Goal: Navigation & Orientation: Find specific page/section

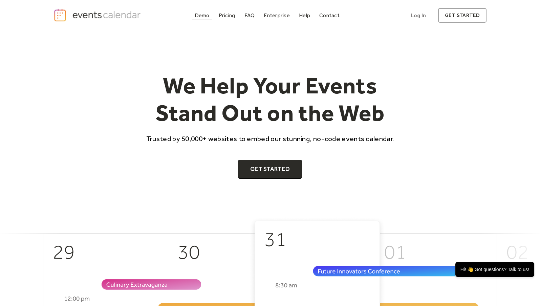
click at [209, 16] on div "Demo" at bounding box center [202, 16] width 15 height 4
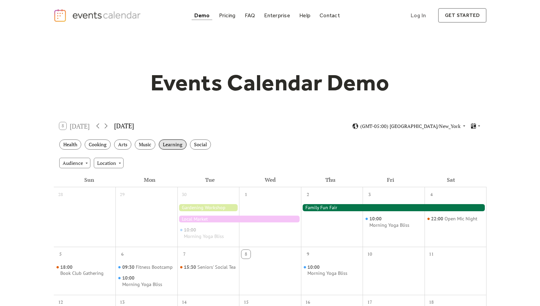
click at [173, 144] on div "Learning" at bounding box center [173, 145] width 28 height 10
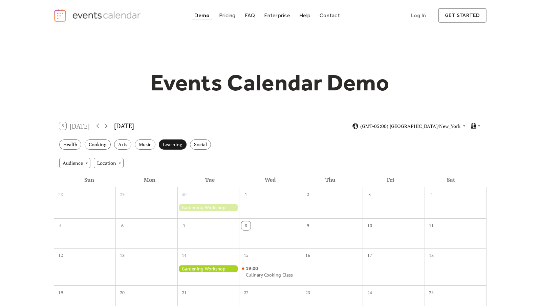
click at [173, 144] on div "Learning" at bounding box center [173, 145] width 28 height 10
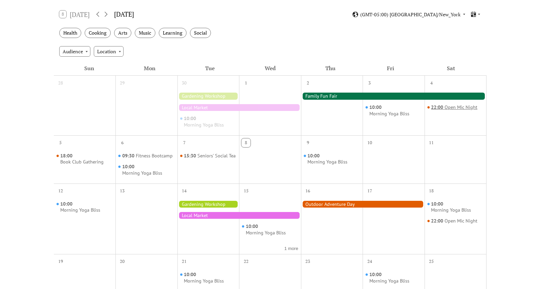
scroll to position [8, 0]
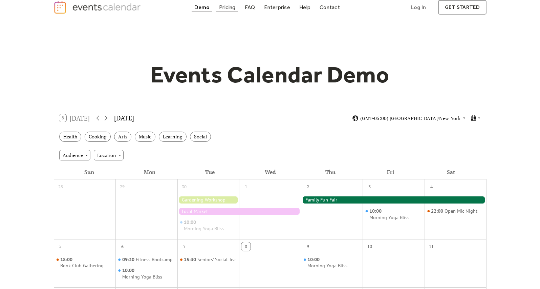
click at [230, 7] on div "Pricing" at bounding box center [227, 7] width 17 height 4
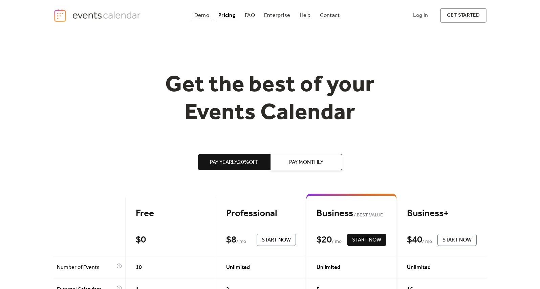
click at [202, 16] on div "Demo" at bounding box center [201, 16] width 15 height 4
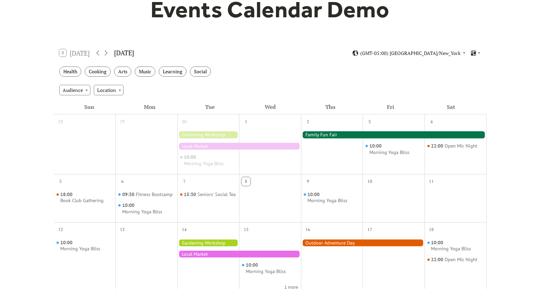
scroll to position [78, 0]
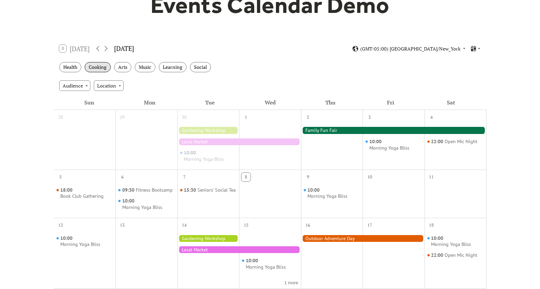
click at [100, 65] on div "Cooking" at bounding box center [98, 67] width 26 height 10
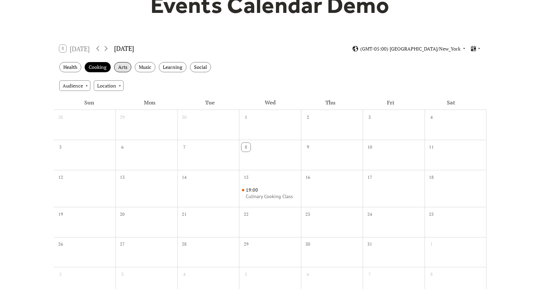
click at [130, 65] on div "Arts" at bounding box center [122, 67] width 17 height 10
click at [99, 64] on div "Cooking" at bounding box center [98, 67] width 26 height 10
click at [118, 67] on div "Arts" at bounding box center [122, 67] width 17 height 10
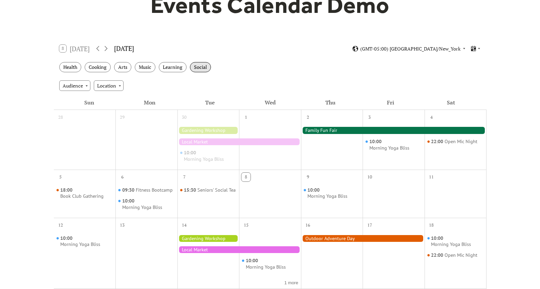
click at [197, 66] on div "Social" at bounding box center [200, 67] width 21 height 10
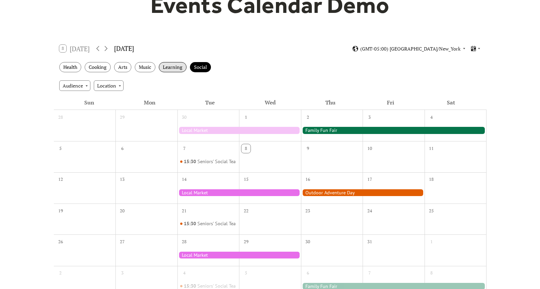
click at [178, 67] on div "Learning" at bounding box center [173, 67] width 28 height 10
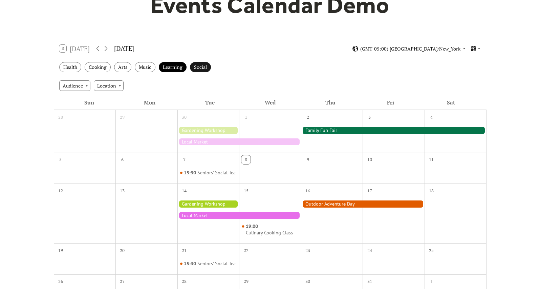
click at [202, 65] on div "Social" at bounding box center [200, 67] width 21 height 10
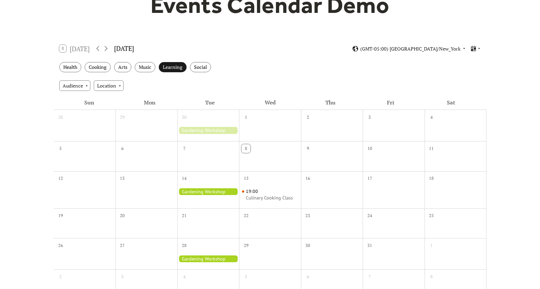
click at [178, 69] on div "Learning" at bounding box center [173, 67] width 28 height 10
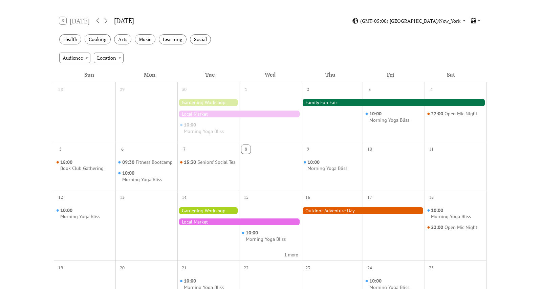
scroll to position [110, 0]
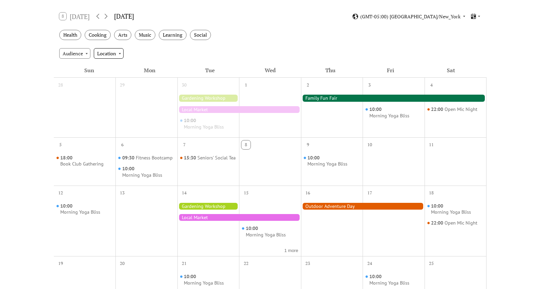
click at [118, 49] on div "Location" at bounding box center [109, 53] width 30 height 10
click at [207, 51] on div "Audience Location" at bounding box center [270, 53] width 433 height 18
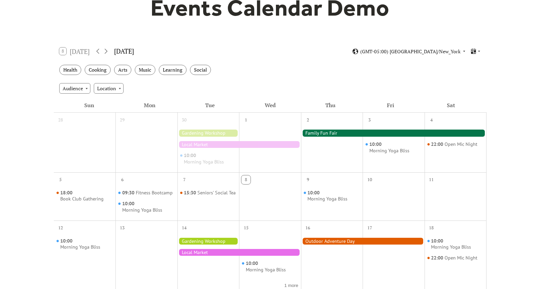
scroll to position [2, 0]
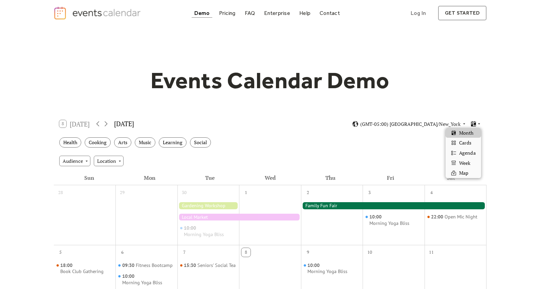
click at [479, 123] on icon at bounding box center [479, 123] width 2 height 1
click at [467, 142] on span "Cards" at bounding box center [465, 142] width 12 height 7
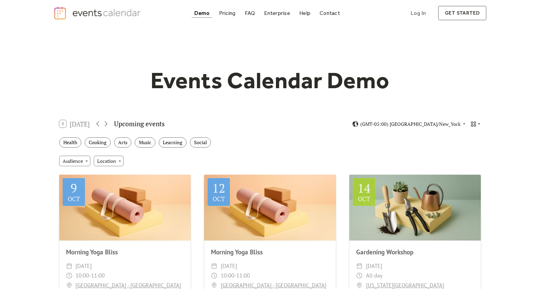
click at [478, 125] on icon at bounding box center [479, 124] width 4 height 4
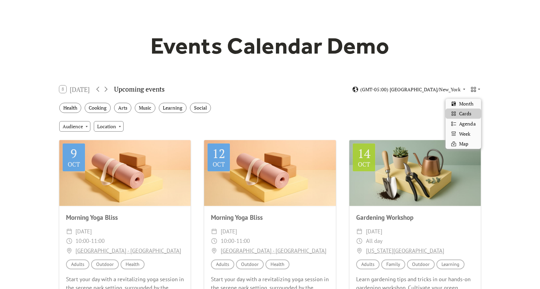
scroll to position [51, 0]
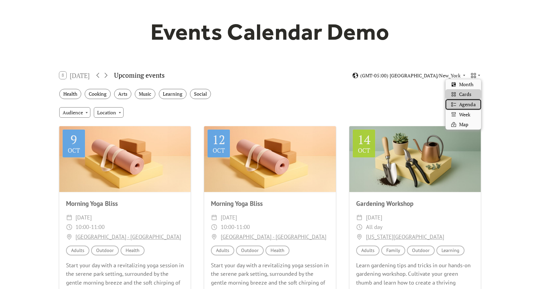
click at [464, 103] on span "Agenda" at bounding box center [467, 104] width 16 height 7
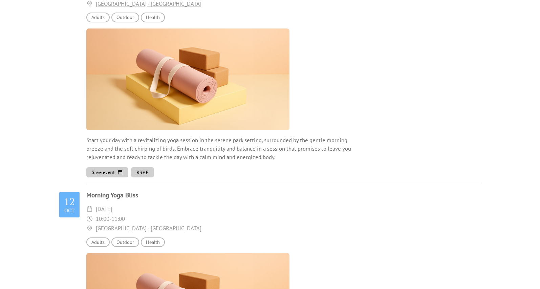
scroll to position [67, 0]
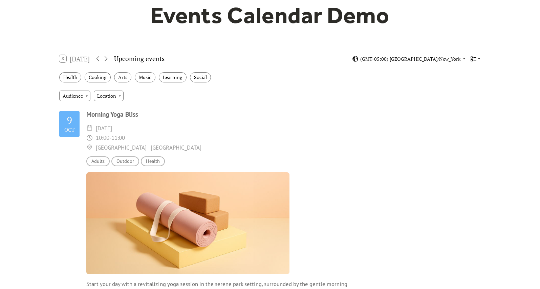
click at [475, 58] on icon at bounding box center [473, 59] width 6 height 6
click at [465, 100] on span "Week" at bounding box center [464, 97] width 11 height 7
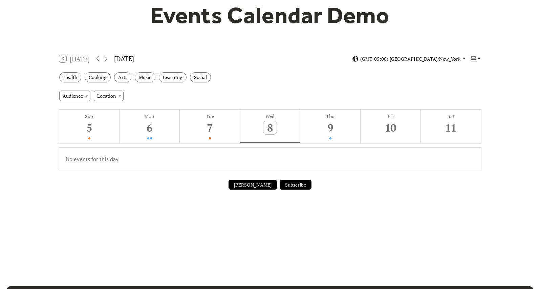
click at [477, 60] on icon at bounding box center [479, 59] width 4 height 4
click at [469, 108] on div "Map" at bounding box center [463, 108] width 35 height 10
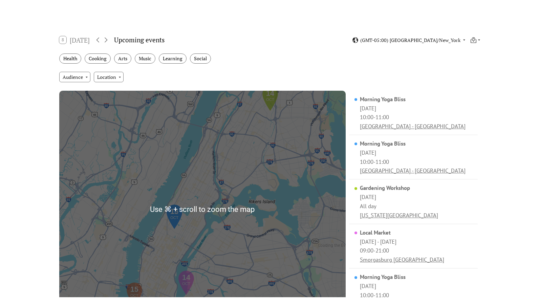
scroll to position [69, 0]
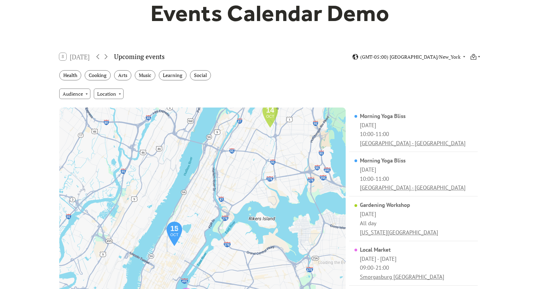
click at [479, 57] on icon at bounding box center [479, 57] width 4 height 4
click at [475, 65] on div "Month" at bounding box center [463, 66] width 35 height 10
